Goal: Information Seeking & Learning: Learn about a topic

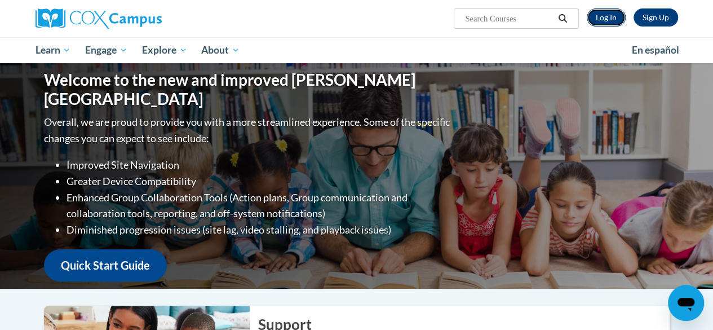
click at [612, 20] on link "Log In" at bounding box center [606, 17] width 39 height 18
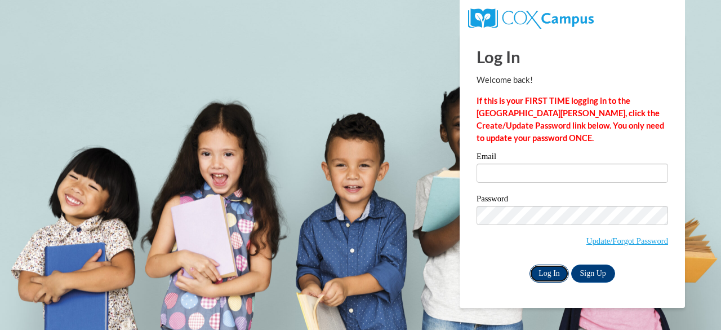
click at [543, 274] on input "Log In" at bounding box center [549, 273] width 39 height 18
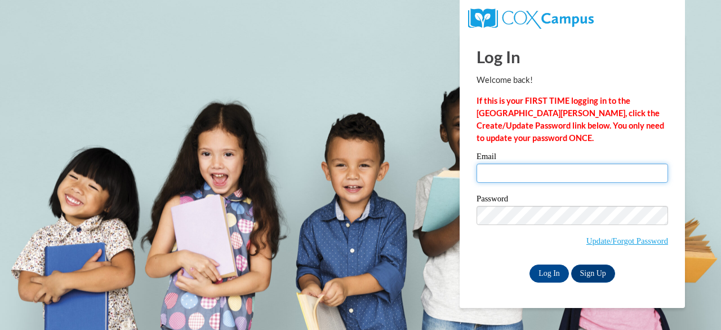
click at [518, 172] on input "Email" at bounding box center [573, 172] width 192 height 19
type input "[EMAIL_ADDRESS][DOMAIN_NAME]"
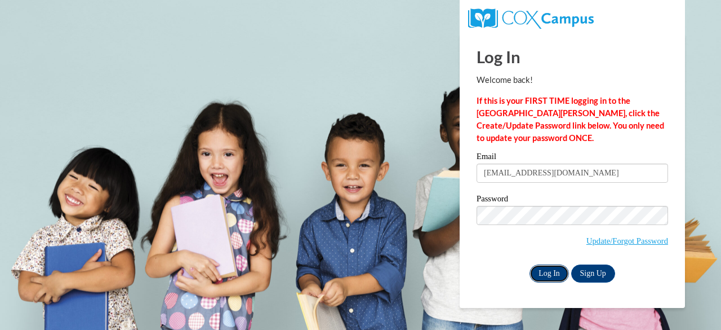
click at [549, 268] on input "Log In" at bounding box center [549, 273] width 39 height 18
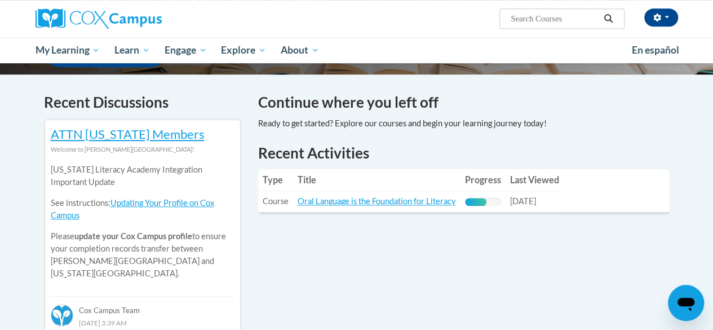
scroll to position [341, 0]
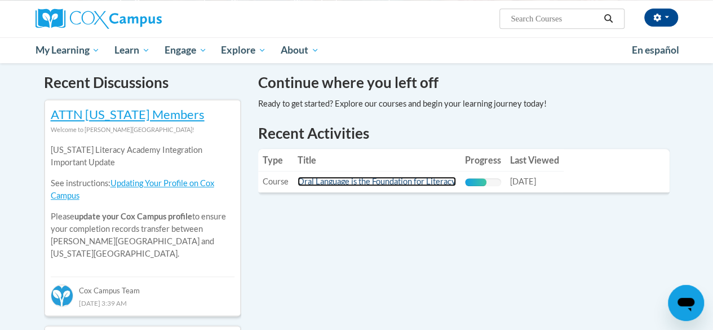
click at [385, 182] on link "Oral Language is the Foundation for Literacy" at bounding box center [377, 181] width 158 height 10
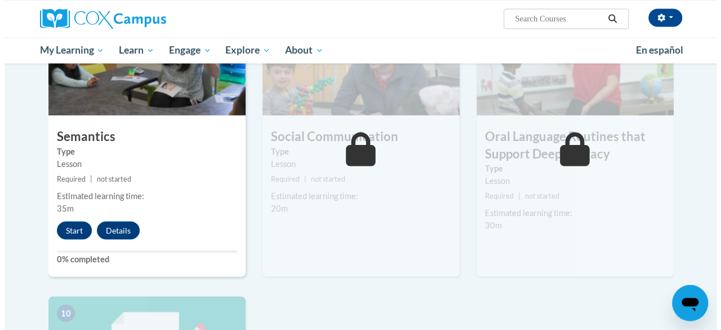
scroll to position [943, 0]
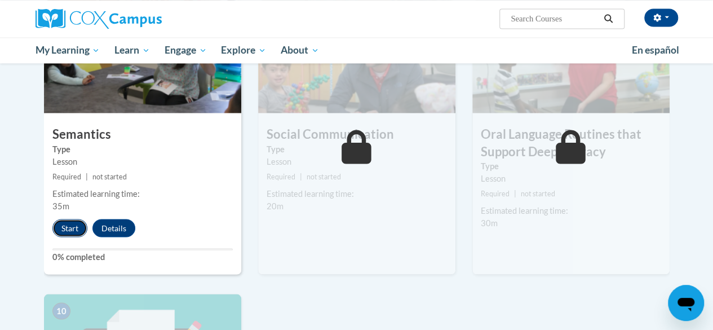
click at [75, 226] on button "Start" at bounding box center [69, 228] width 35 height 18
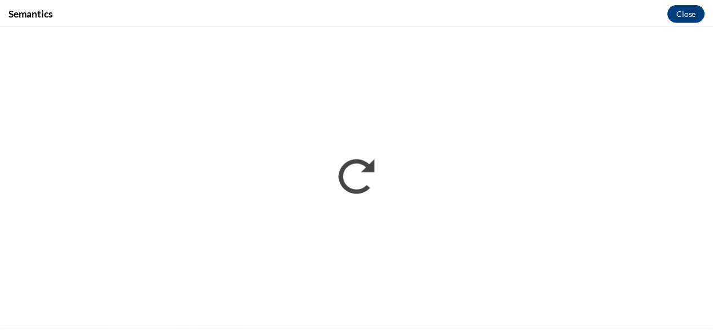
scroll to position [0, 0]
click at [361, 14] on div "Semantics Close" at bounding box center [360, 12] width 721 height 25
click at [656, 23] on div "Semantics Close" at bounding box center [360, 12] width 721 height 25
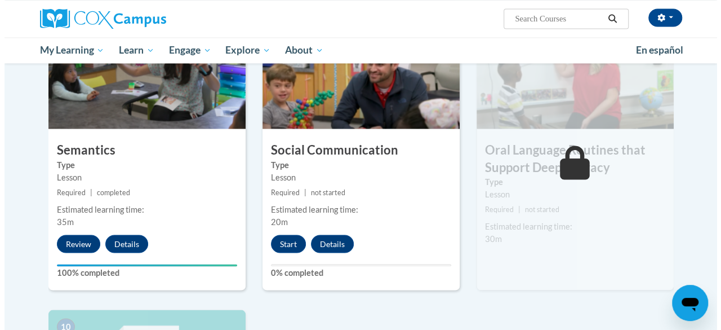
scroll to position [922, 0]
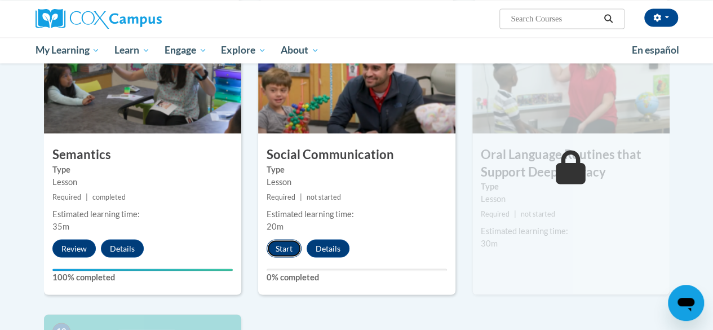
click at [286, 250] on button "Start" at bounding box center [284, 248] width 35 height 18
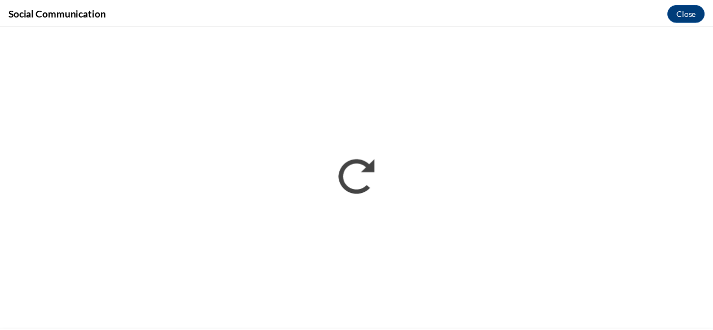
scroll to position [0, 0]
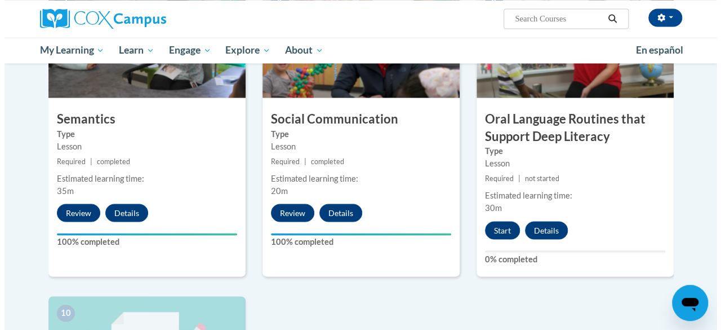
scroll to position [958, 0]
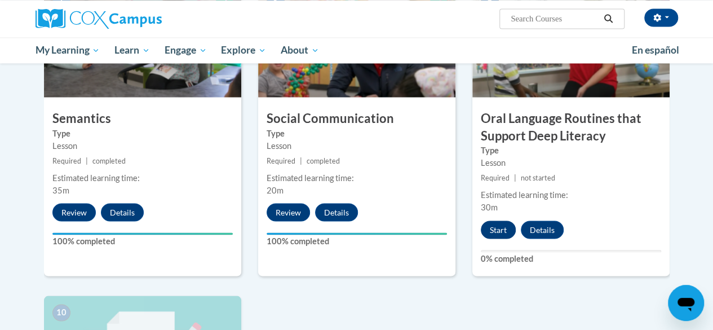
click at [498, 234] on button "Start" at bounding box center [498, 229] width 35 height 18
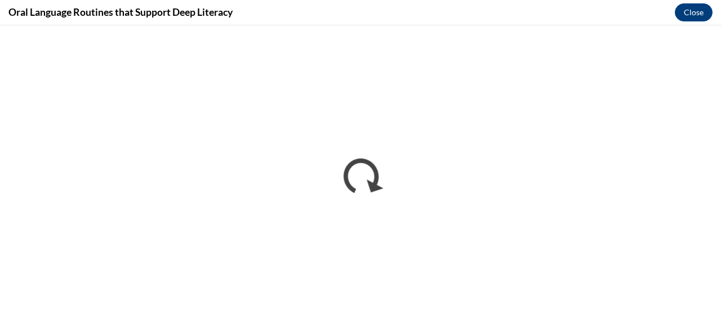
scroll to position [0, 0]
